Goal: Information Seeking & Learning: Check status

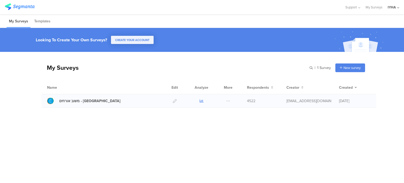
click at [200, 100] on icon at bounding box center [202, 101] width 4 height 4
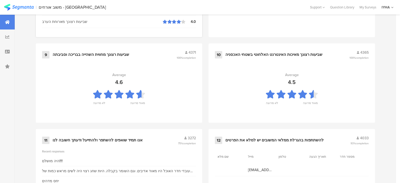
scroll to position [588, 0]
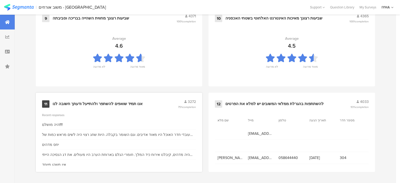
click at [94, 104] on div "אנו תמיד שואפים להשתפר ולהתייעל ודעתך חשובה לנו" at bounding box center [98, 103] width 90 height 5
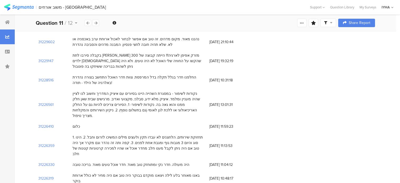
scroll to position [605, 0]
